Goal: Consume media (video, audio)

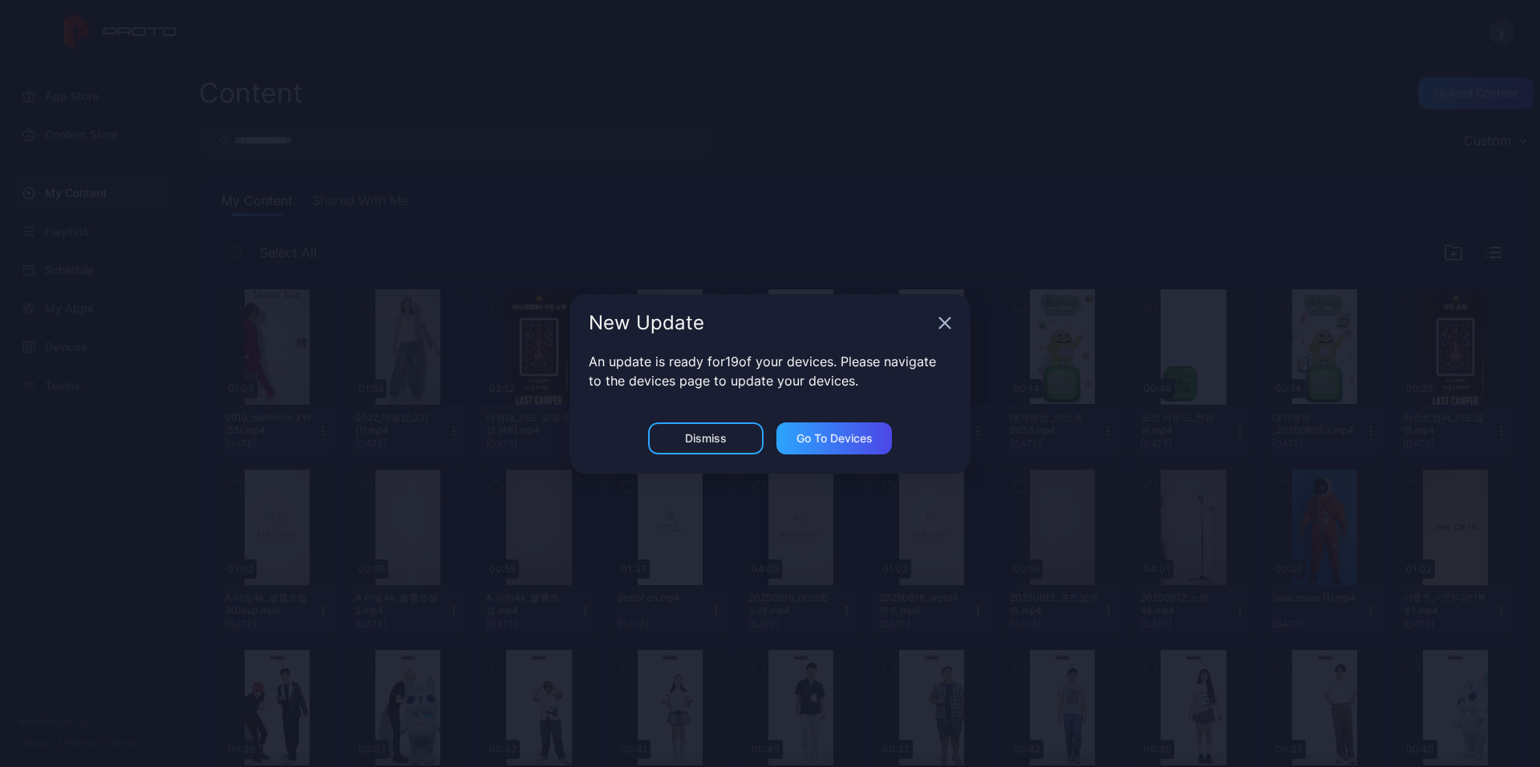
click at [941, 328] on icon "button" at bounding box center [944, 323] width 13 height 13
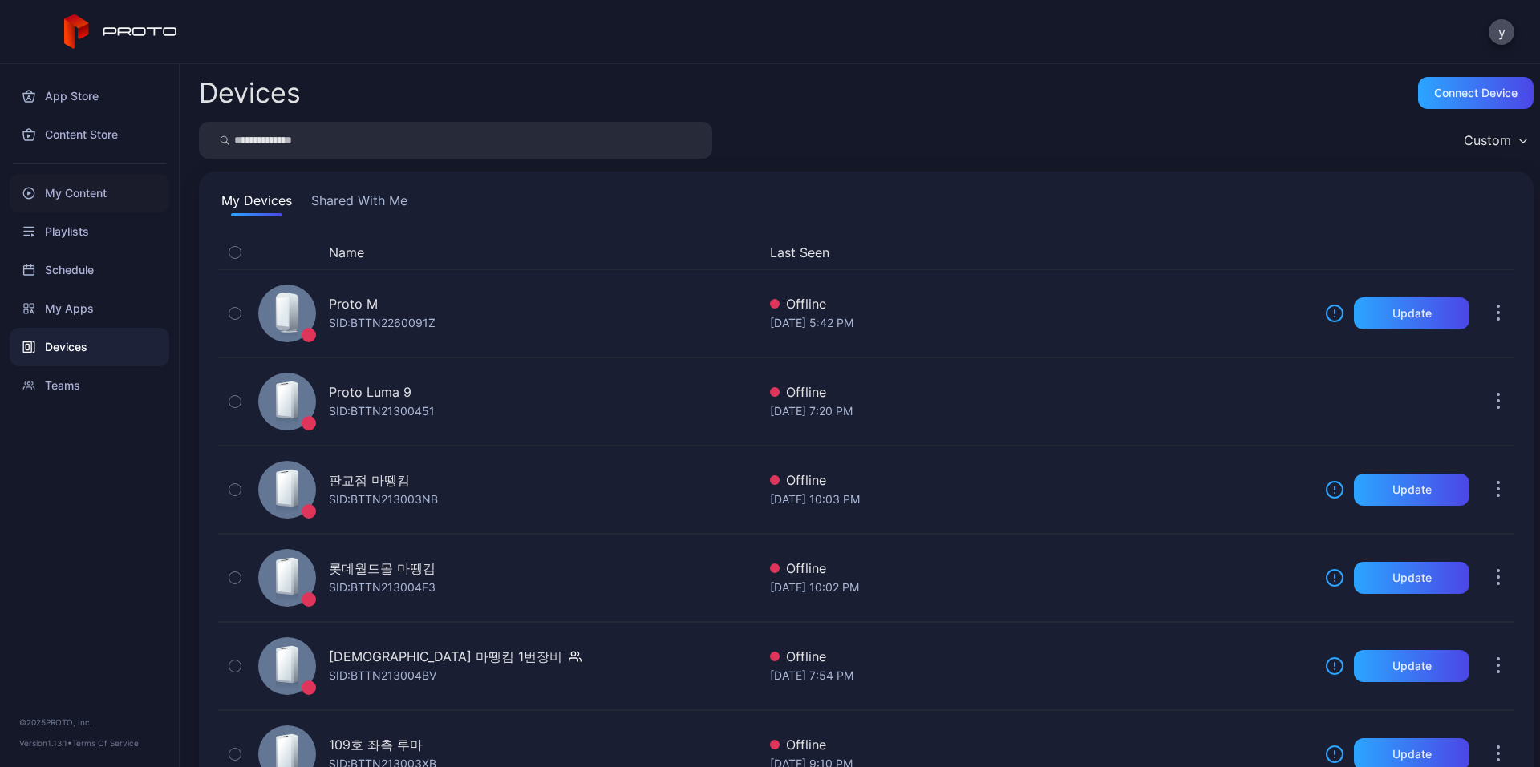
click at [139, 193] on div "My Content" at bounding box center [90, 193] width 160 height 38
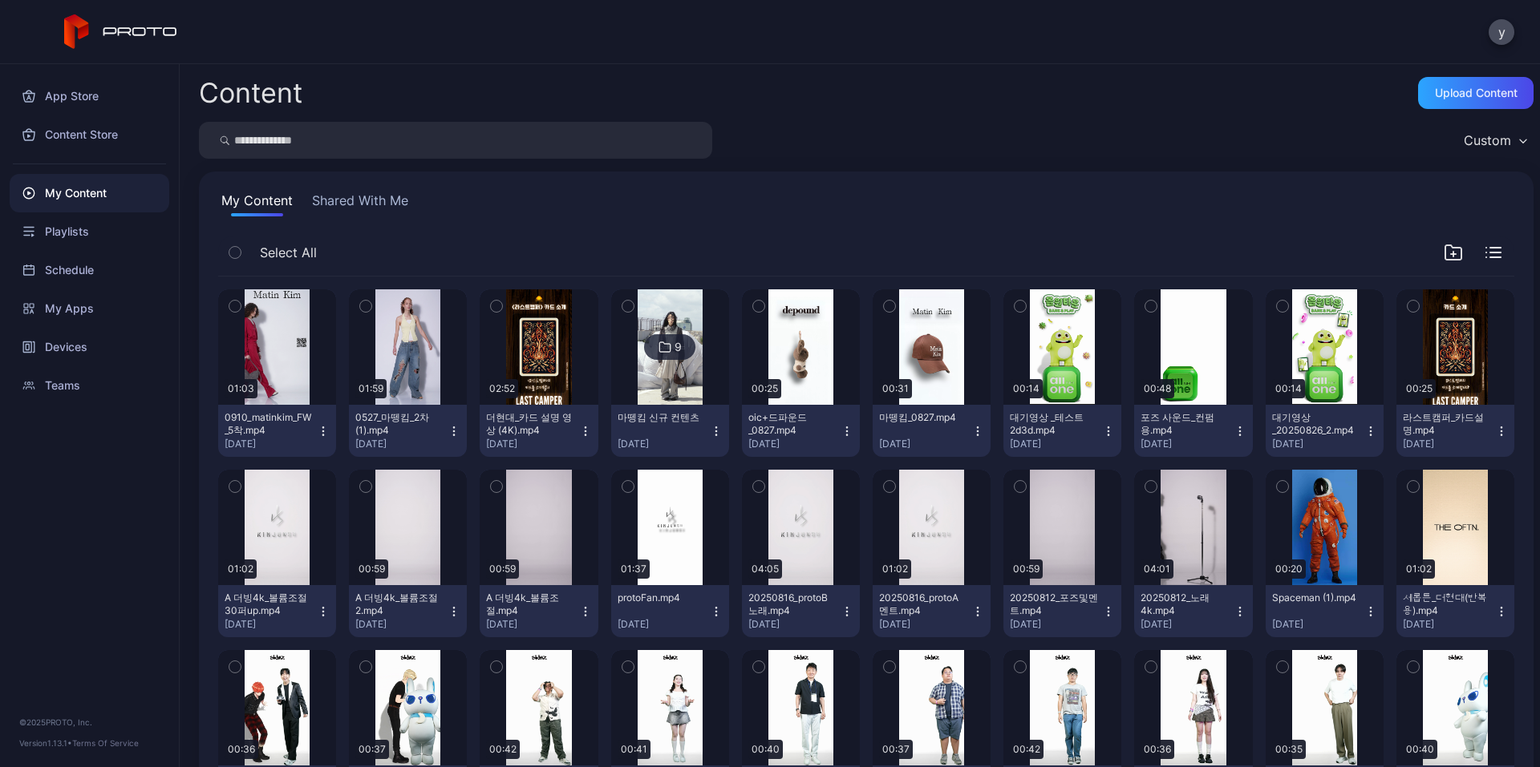
click at [508, 151] on input "search" at bounding box center [455, 140] width 513 height 37
type input "*****"
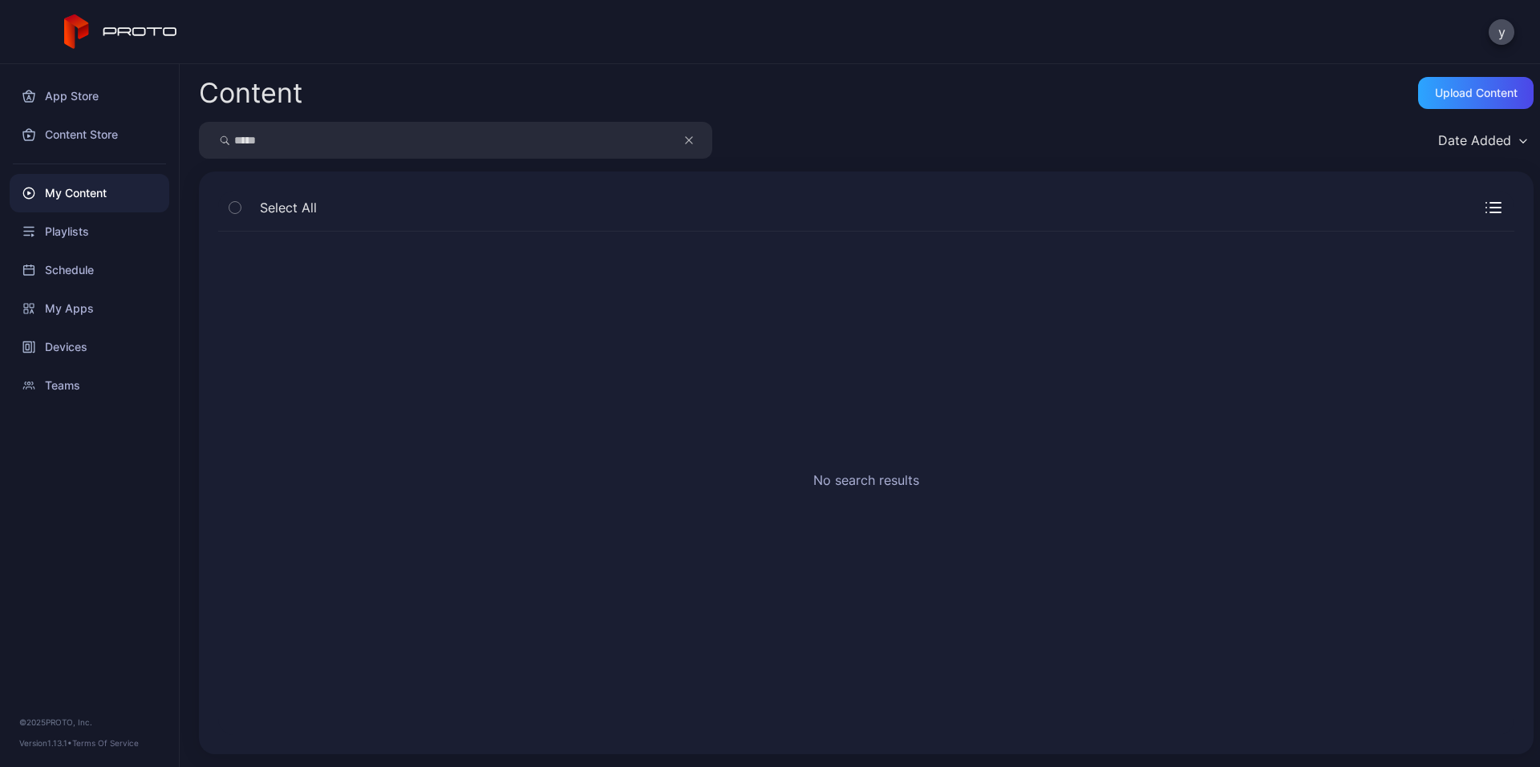
drag, startPoint x: 329, startPoint y: 146, endPoint x: 205, endPoint y: 143, distance: 123.5
click at [205, 143] on div "*****" at bounding box center [455, 140] width 513 height 37
click at [693, 145] on button "button" at bounding box center [697, 140] width 30 height 37
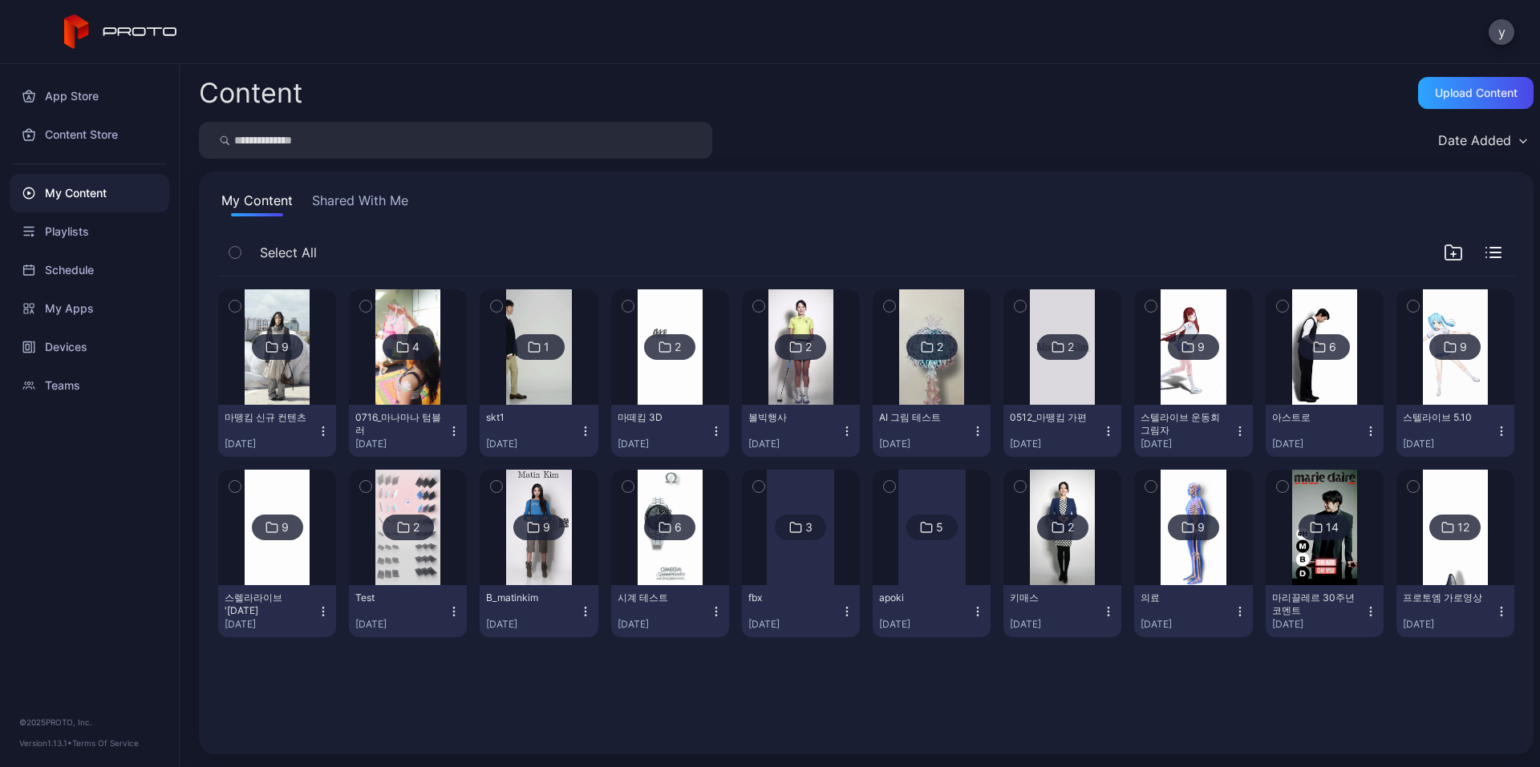
click at [351, 189] on div "My Content Shared With Me Select All 9 마뗑킴 신규 컨텐츠 [DATE] 4 0716_마나마나 텀블러 [DATE]…" at bounding box center [866, 463] width 1334 height 583
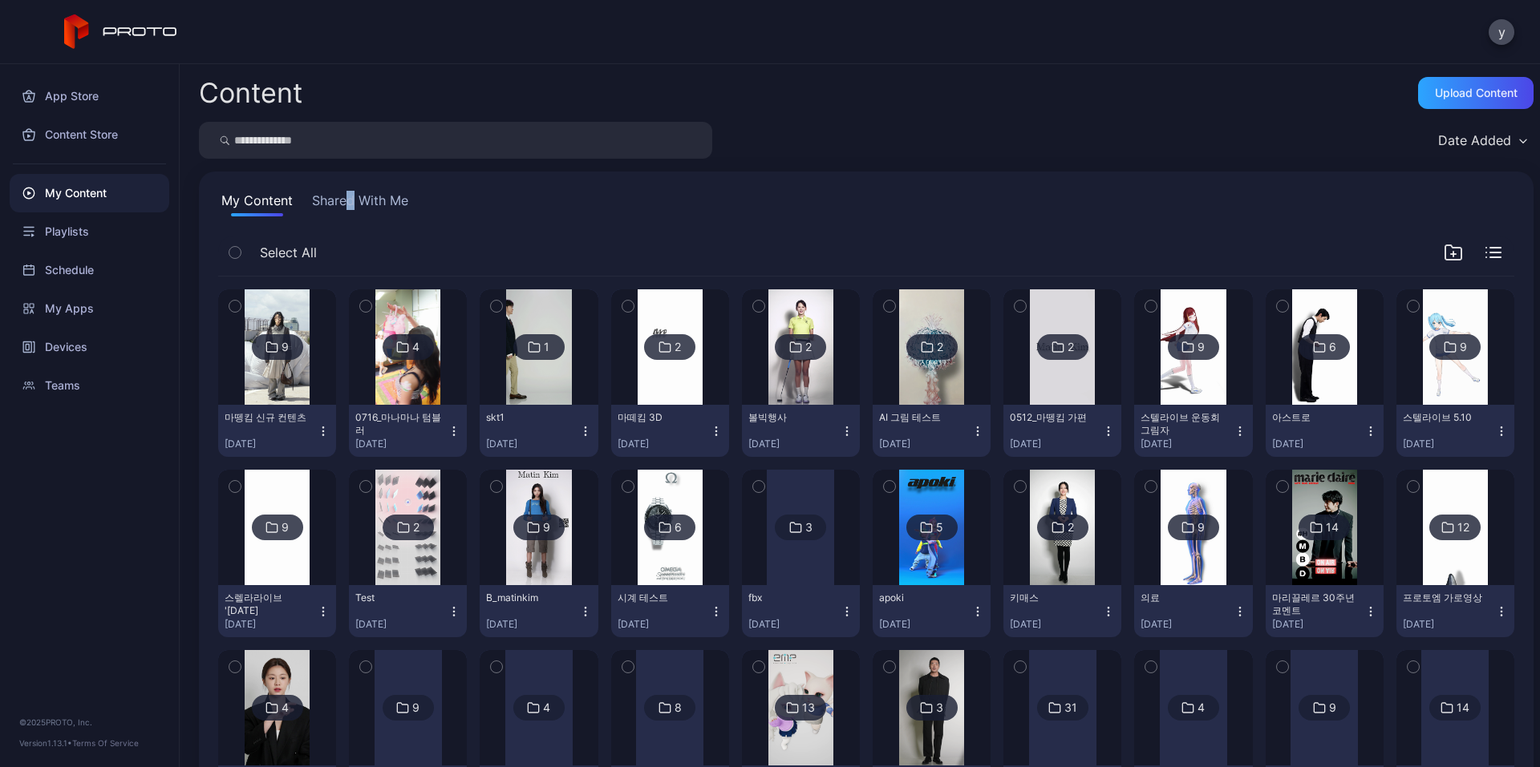
drag, startPoint x: 351, startPoint y: 189, endPoint x: 353, endPoint y: 197, distance: 8.2
click at [353, 197] on button "Shared With Me" at bounding box center [360, 204] width 103 height 26
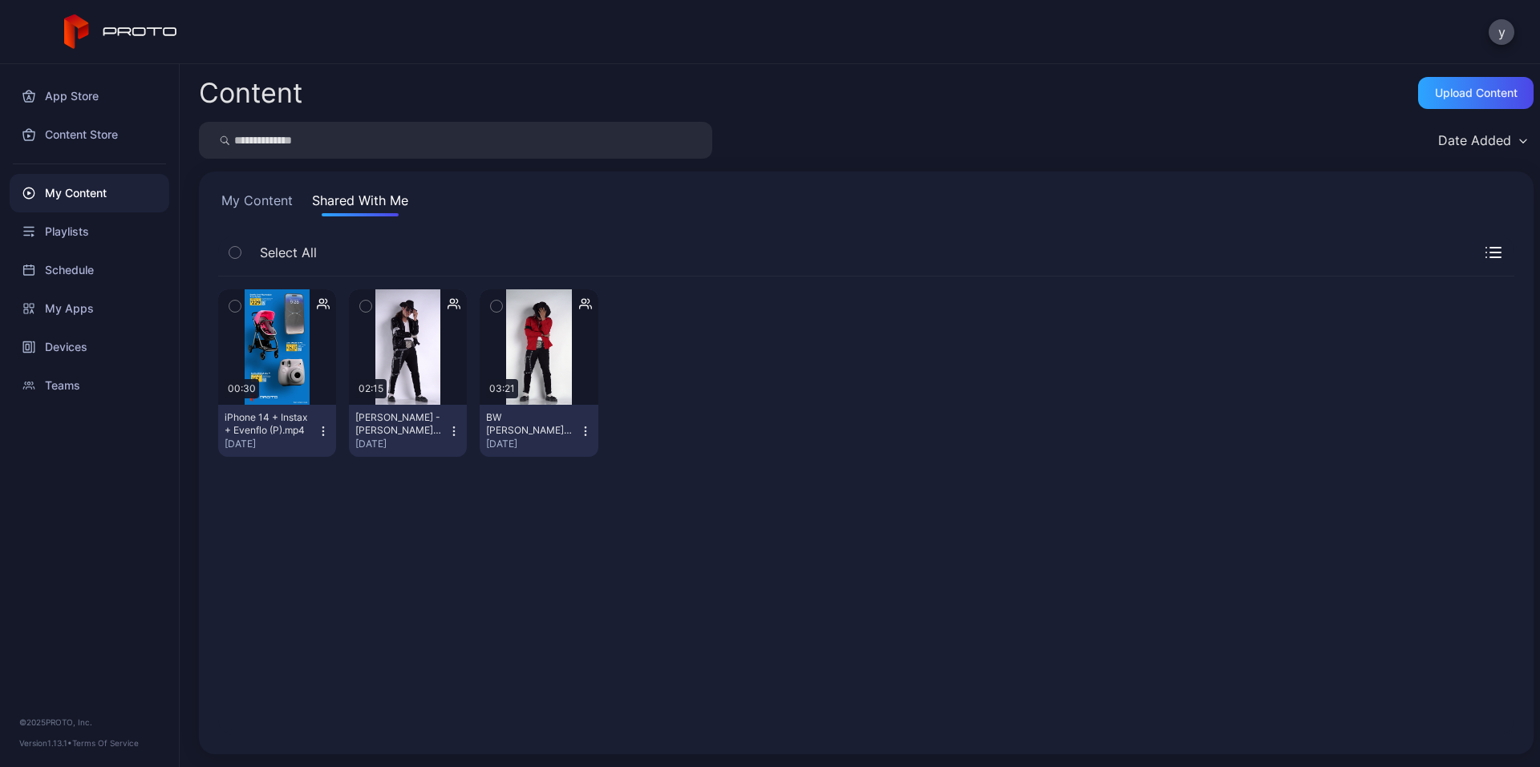
click at [457, 429] on button "[PERSON_NAME] - [PERSON_NAME] Impersonator [DATE]" at bounding box center [408, 431] width 118 height 52
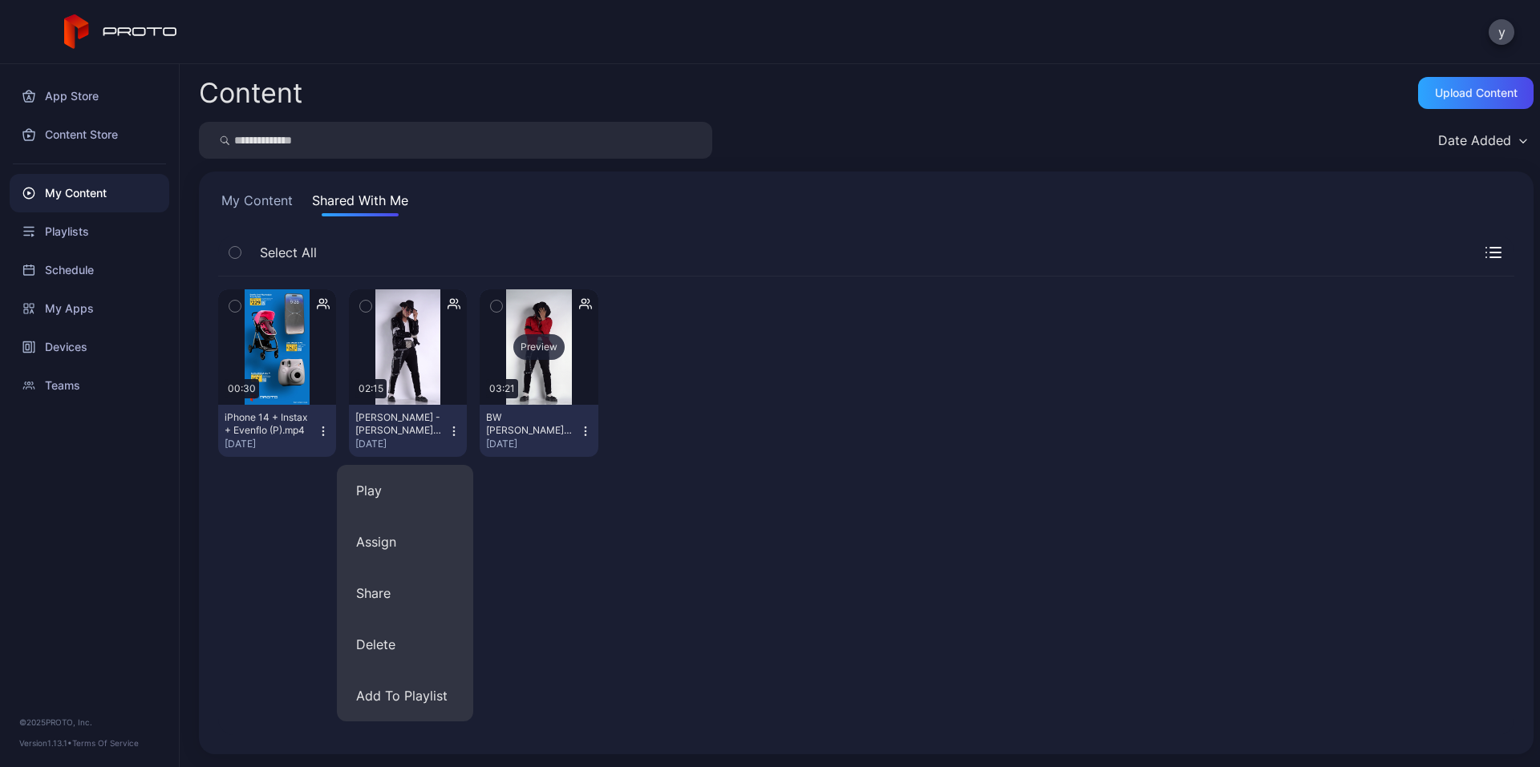
click at [539, 392] on div "Preview" at bounding box center [539, 346] width 118 height 115
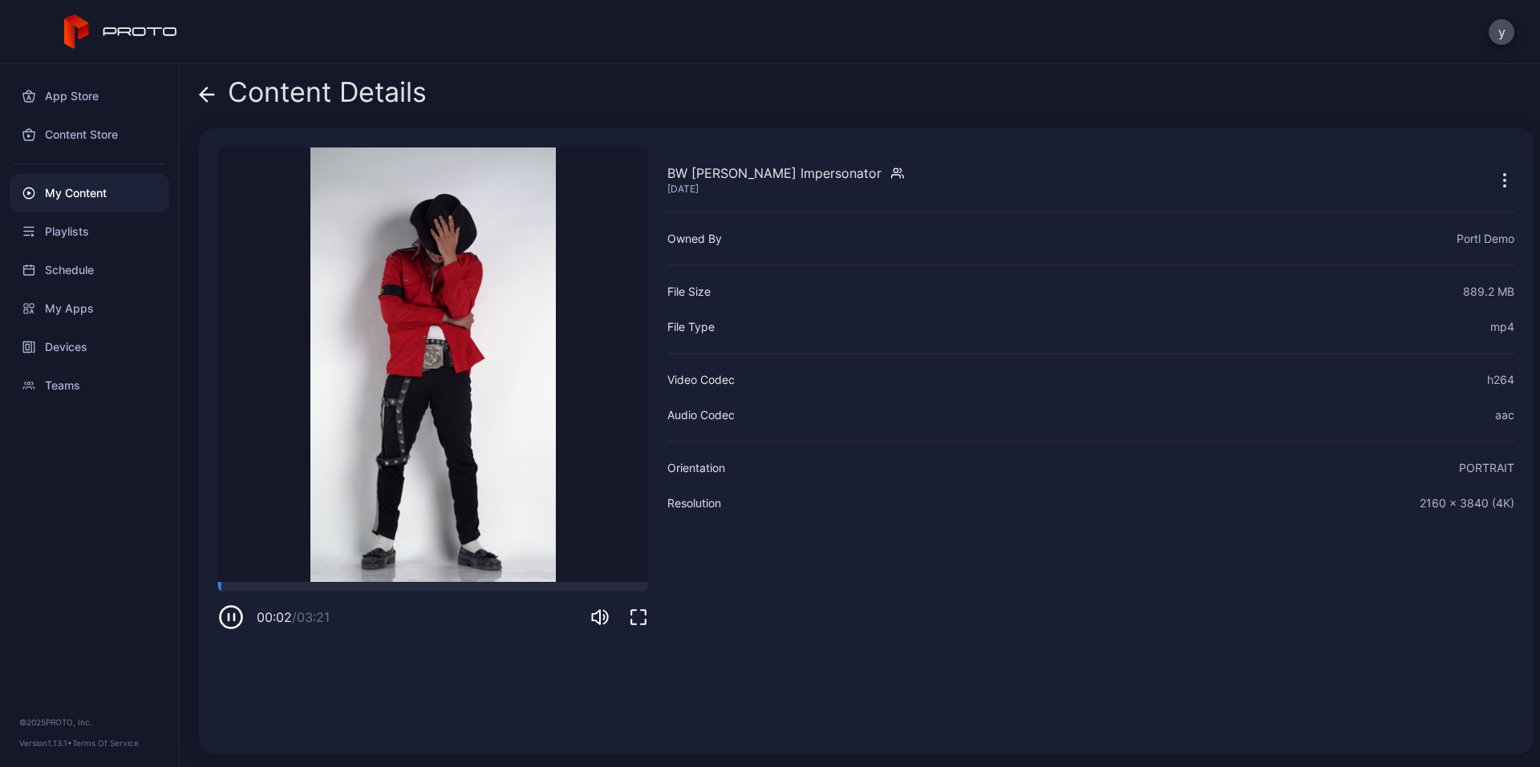
click at [1495, 172] on button "button" at bounding box center [1504, 180] width 19 height 32
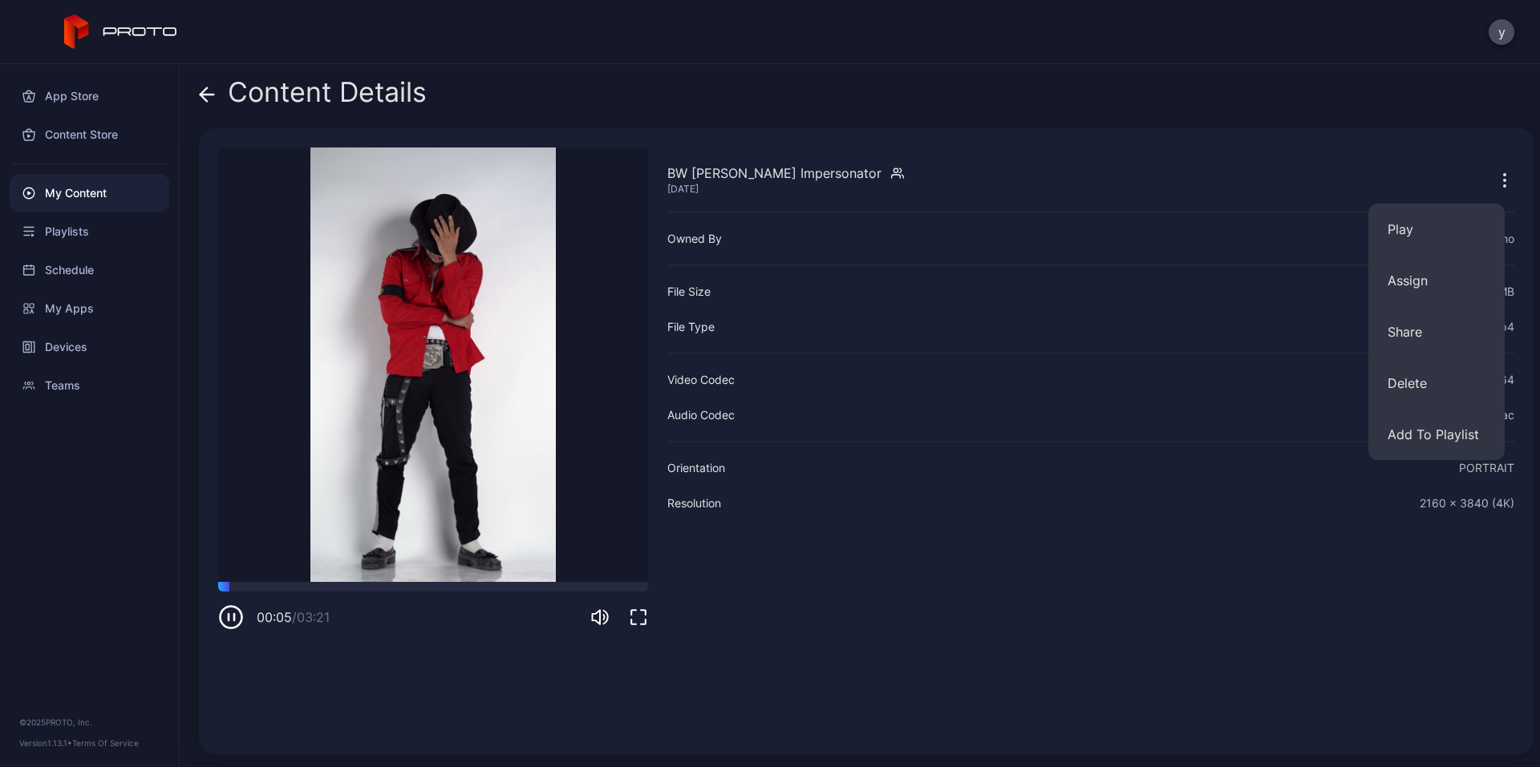
drag, startPoint x: 1315, startPoint y: 570, endPoint x: 1352, endPoint y: 561, distance: 38.1
click at [1330, 566] on div "BW [PERSON_NAME] Impersonator [DATE] Owned By Portl Demo File Size 889.2 MB Fil…" at bounding box center [1090, 442] width 847 height 588
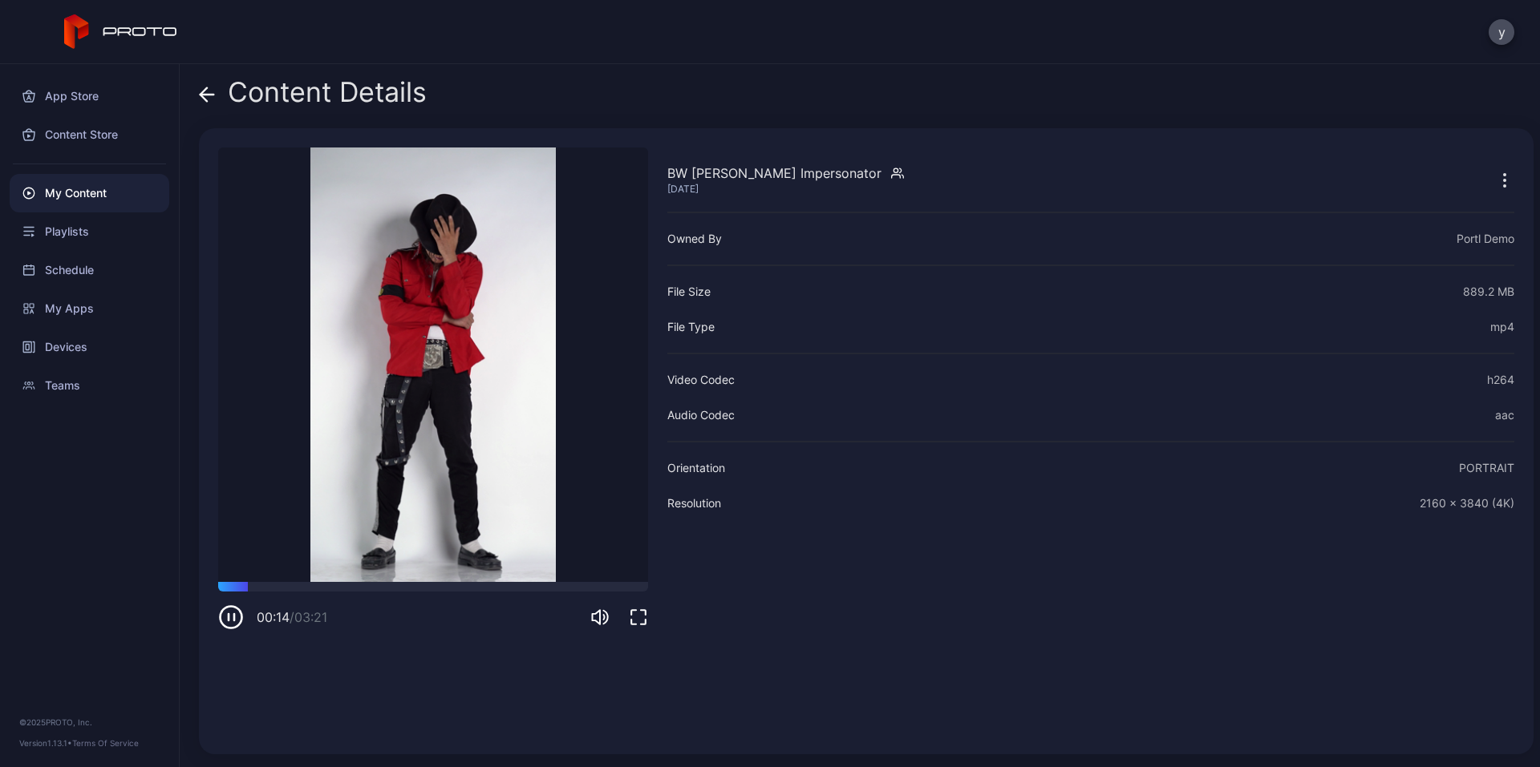
drag, startPoint x: 372, startPoint y: 378, endPoint x: 818, endPoint y: 579, distance: 489.2
click at [818, 579] on div "BW [PERSON_NAME] Impersonator [DATE] Owned By Portl Demo File Size 889.2 MB Fil…" at bounding box center [1090, 442] width 847 height 588
click at [1115, 557] on div "BW [PERSON_NAME] Impersonator [DATE] Owned By Portl Demo File Size 889.2 MB Fil…" at bounding box center [1090, 442] width 847 height 588
click at [234, 623] on icon "button" at bounding box center [231, 618] width 26 height 26
click at [218, 605] on button "button" at bounding box center [231, 618] width 26 height 26
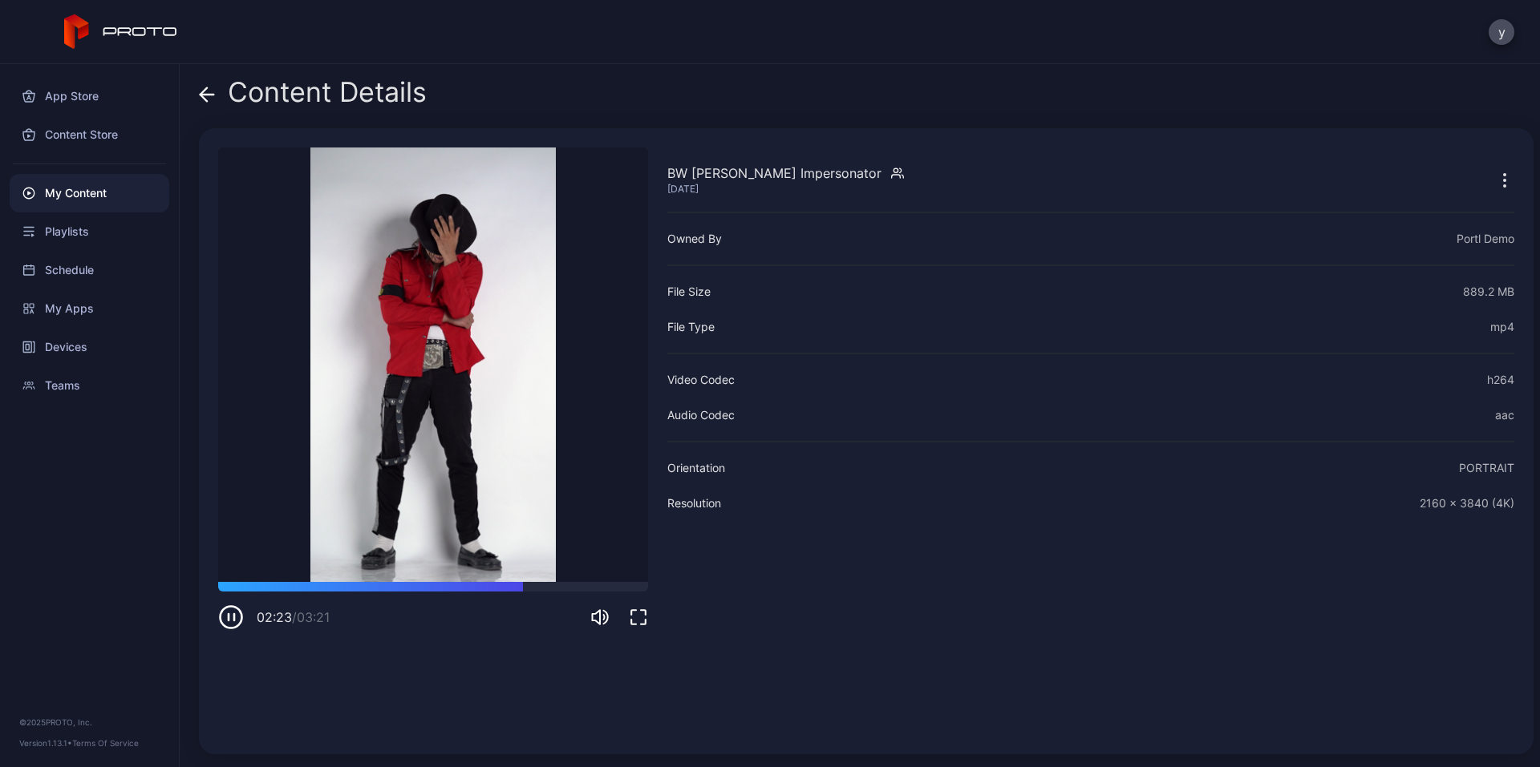
click at [240, 618] on icon "button" at bounding box center [231, 618] width 26 height 26
